Goal: Contribute content: Contribute content

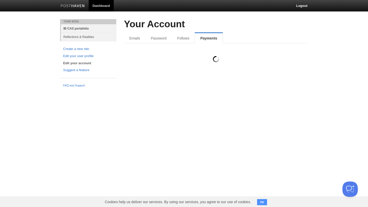
click at [78, 28] on link "IB CAS portafolio" at bounding box center [88, 28] width 55 height 8
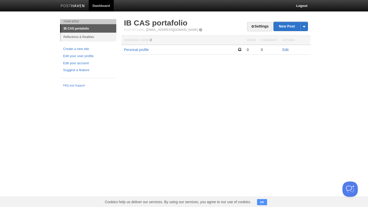
click at [285, 51] on link "Edit" at bounding box center [285, 50] width 6 height 4
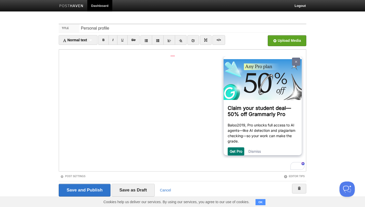
click at [296, 60] on link at bounding box center [296, 62] width 8 height 8
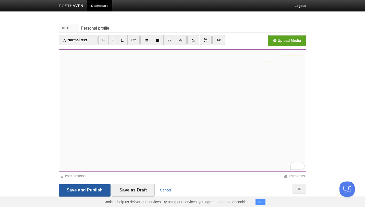
scroll to position [8, 0]
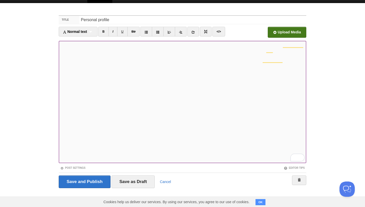
click at [283, 33] on input "file" at bounding box center [133, 34] width 387 height 26
click at [287, 167] on span at bounding box center [286, 169] width 4 height 4
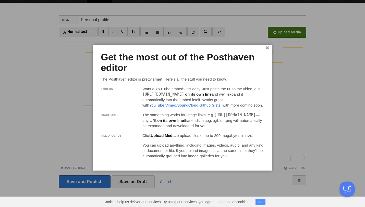
click at [267, 49] on link "×" at bounding box center [267, 48] width 3 height 3
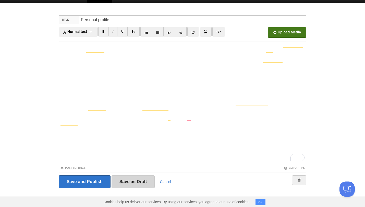
click at [129, 185] on input "Save as Draft" at bounding box center [133, 182] width 43 height 13
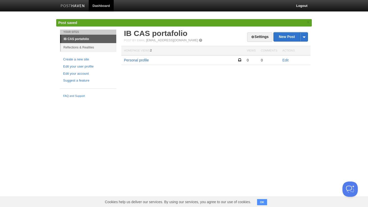
click at [138, 61] on link "Personal profile" at bounding box center [136, 60] width 25 height 4
